Goal: Information Seeking & Learning: Learn about a topic

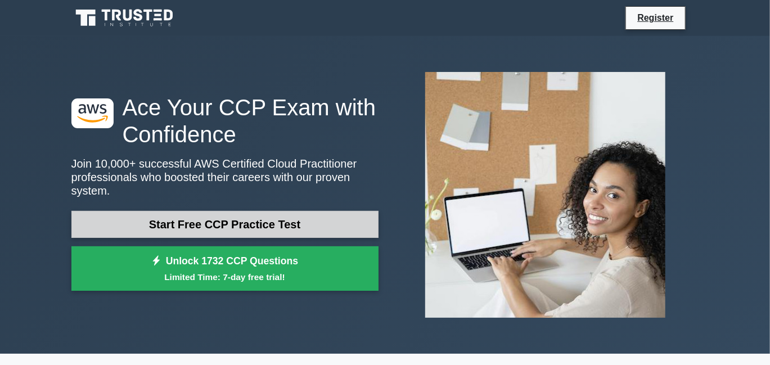
click at [169, 221] on link "Start Free CCP Practice Test" at bounding box center [224, 224] width 307 height 27
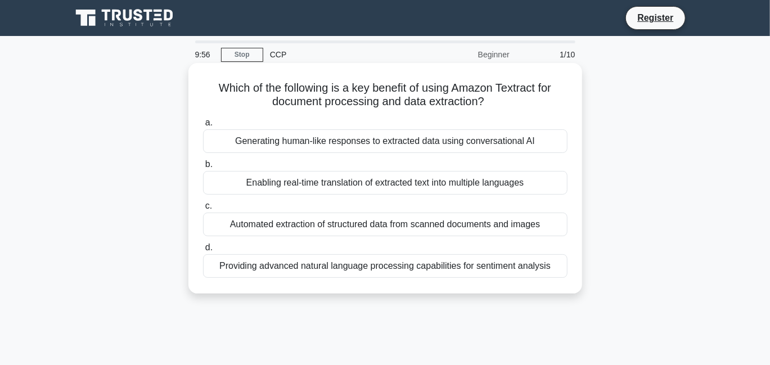
click at [415, 148] on div "Generating human-like responses to extracted data using conversational AI" at bounding box center [385, 141] width 364 height 24
click at [203, 126] on input "a. Generating human-like responses to extracted data using conversational AI" at bounding box center [203, 122] width 0 height 7
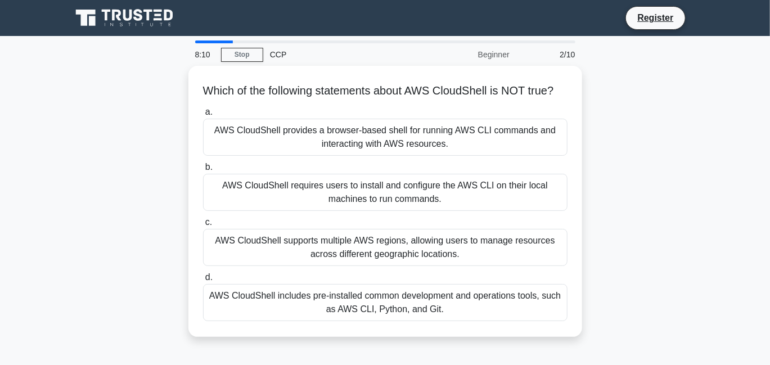
click at [711, 131] on main "8:10 Stop CCP Beginner 2/10 Which of the following statements about AWS CloudSh…" at bounding box center [385, 321] width 770 height 571
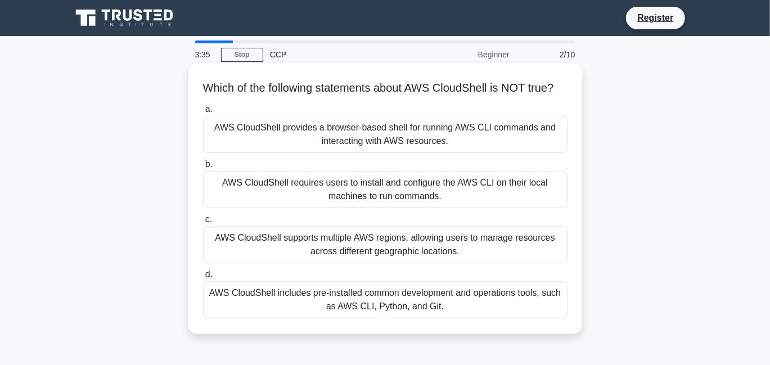
click at [410, 199] on div "AWS CloudShell requires users to install and configure the AWS CLI on their loc…" at bounding box center [385, 189] width 364 height 37
click at [203, 168] on input "b. AWS CloudShell requires users to install and configure the AWS CLI on their …" at bounding box center [203, 164] width 0 height 7
